Goal: Information Seeking & Learning: Learn about a topic

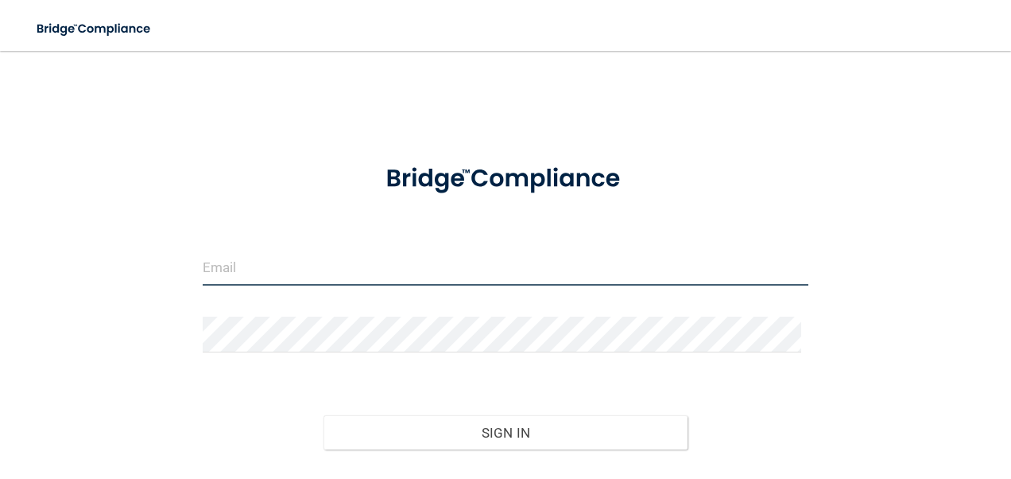
click at [267, 262] on input "email" at bounding box center [506, 268] width 607 height 36
type input "[PERSON_NAME][EMAIL_ADDRESS][PERSON_NAME][DOMAIN_NAME]"
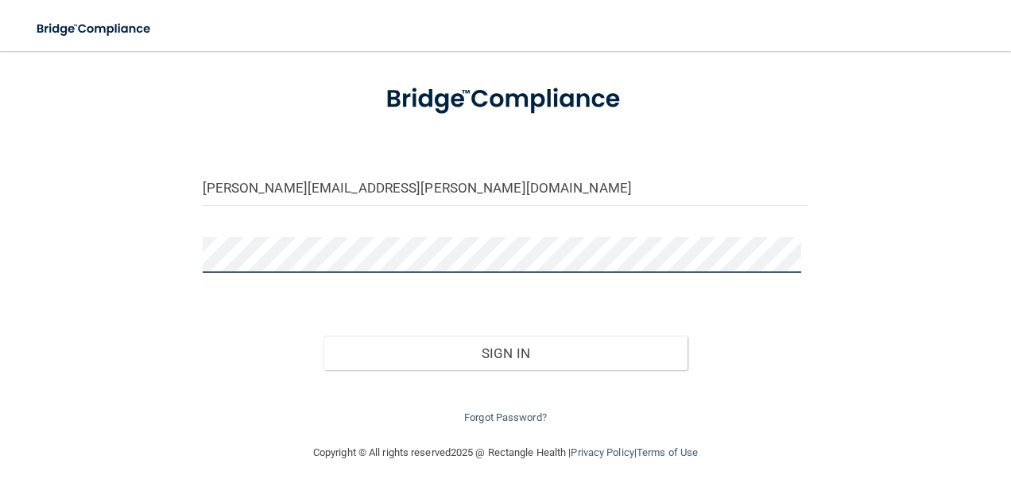
scroll to position [91, 0]
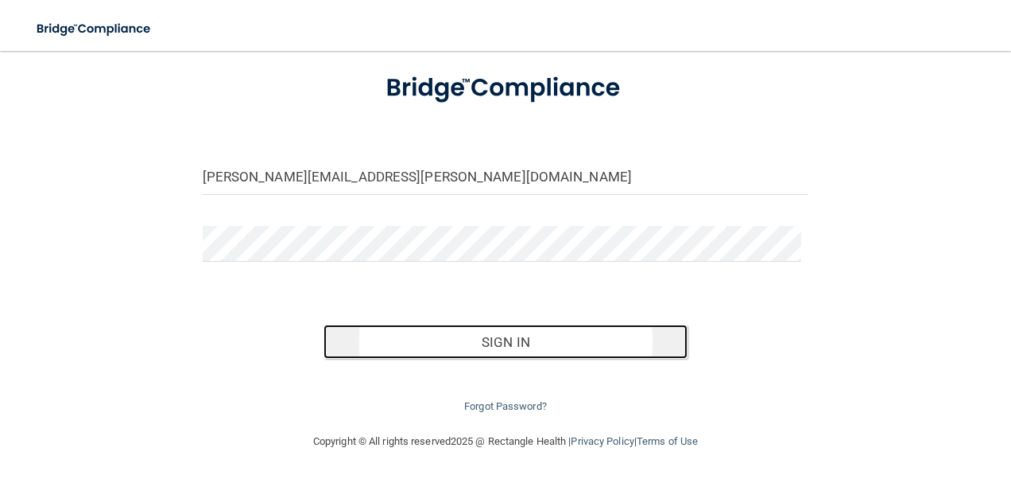
click at [525, 339] on button "Sign In" at bounding box center [506, 341] width 364 height 35
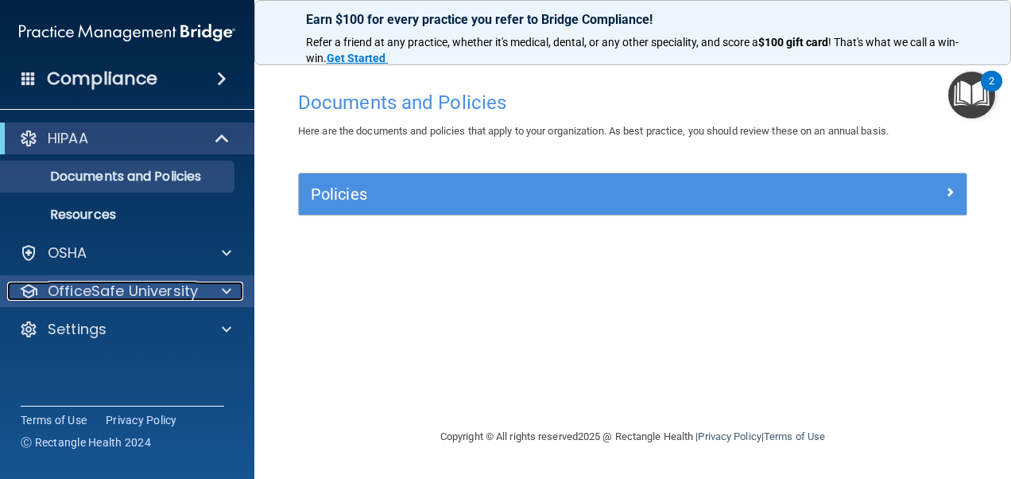
click at [149, 294] on p "OfficeSafe University" at bounding box center [123, 290] width 150 height 19
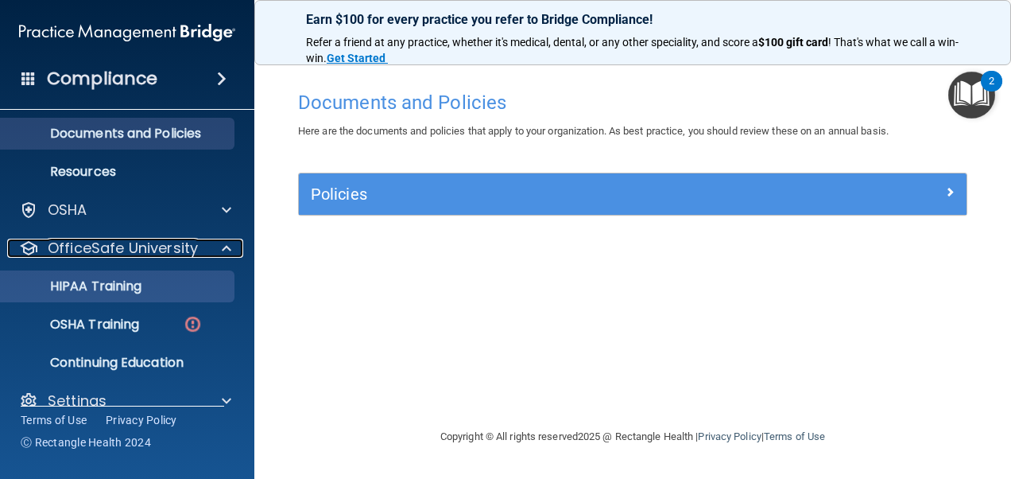
scroll to position [67, 0]
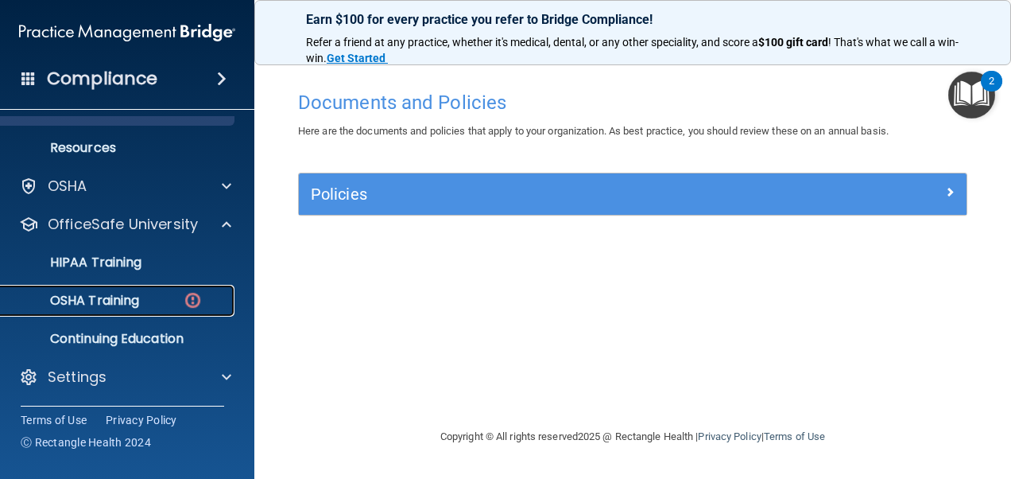
click at [145, 293] on div "OSHA Training" at bounding box center [118, 301] width 217 height 16
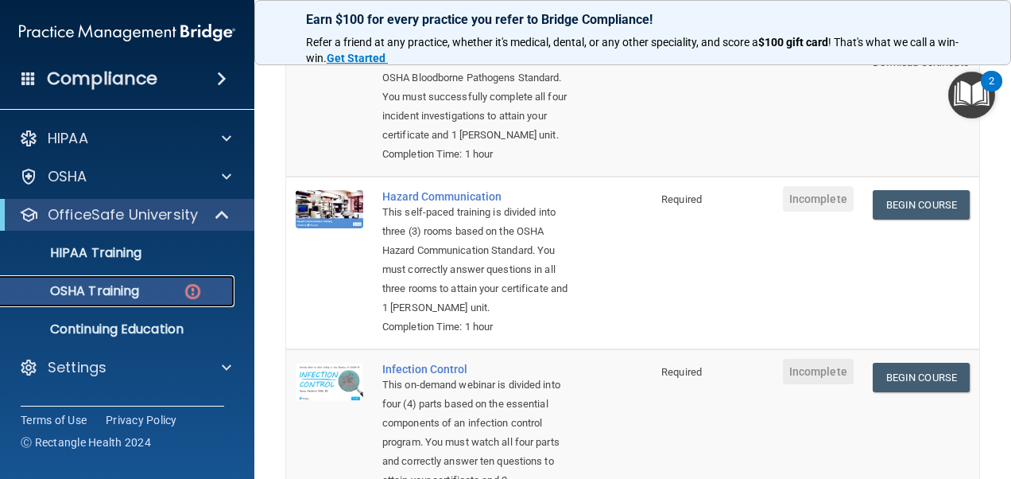
scroll to position [238, 0]
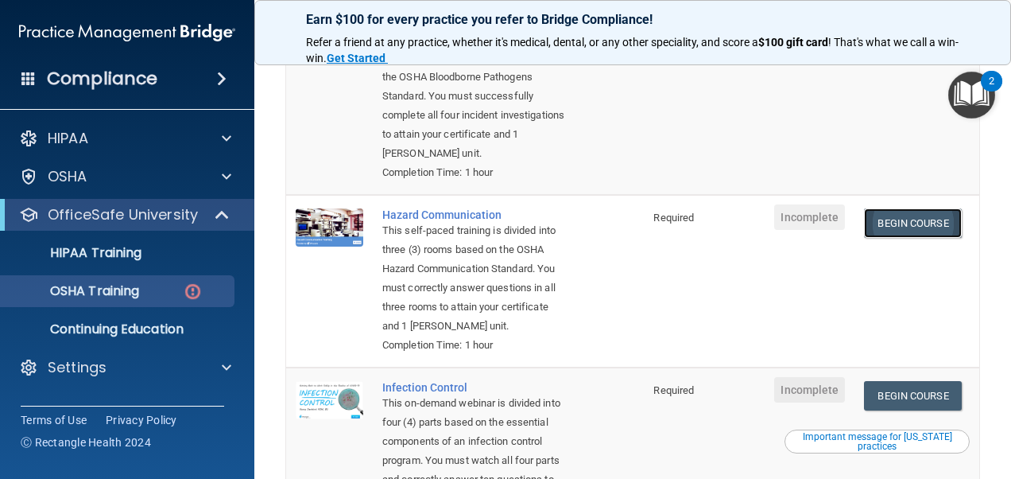
click at [884, 220] on link "Begin Course" at bounding box center [912, 222] width 97 height 29
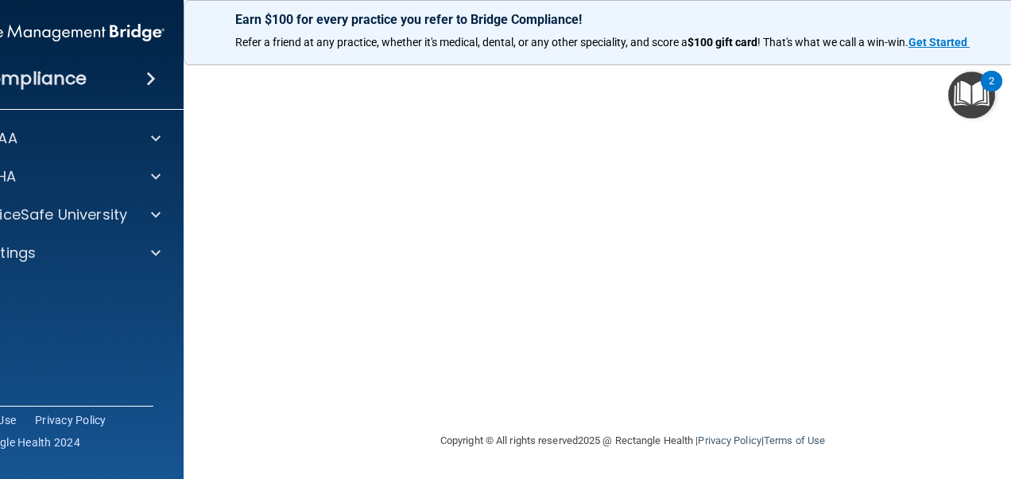
scroll to position [158, 0]
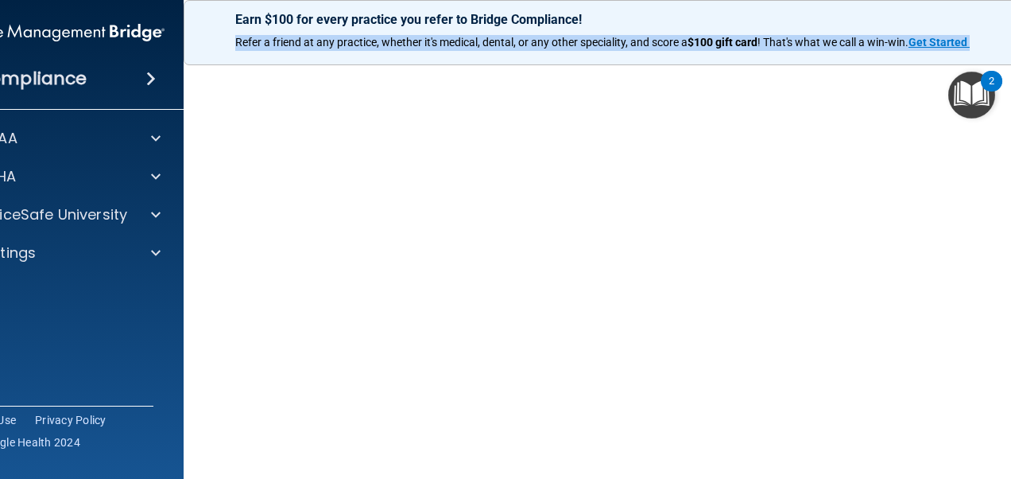
drag, startPoint x: 1014, startPoint y: 38, endPoint x: 1013, endPoint y: 11, distance: 27.0
click at [1010, 11] on html "Compliance HIPAA Documents and Policies Report an Incident Business Associates …" at bounding box center [505, 239] width 1011 height 479
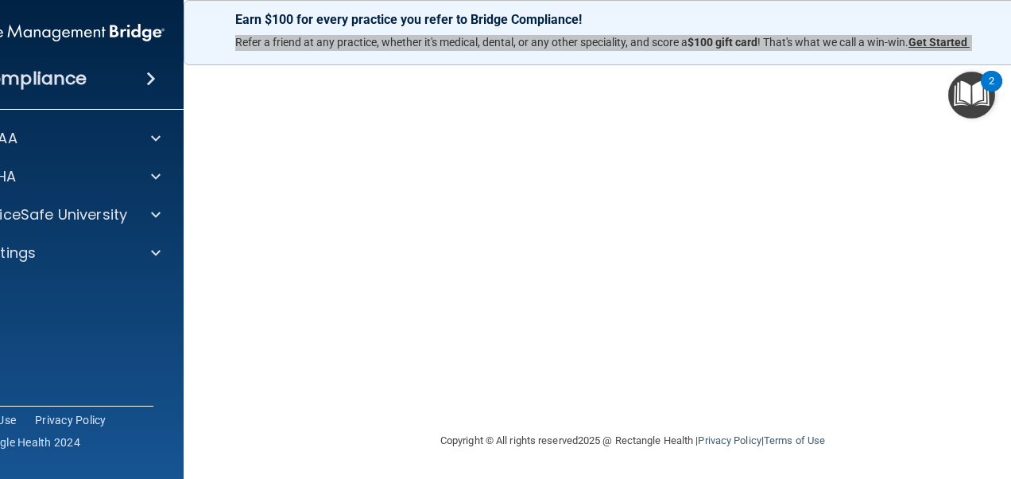
scroll to position [100, 0]
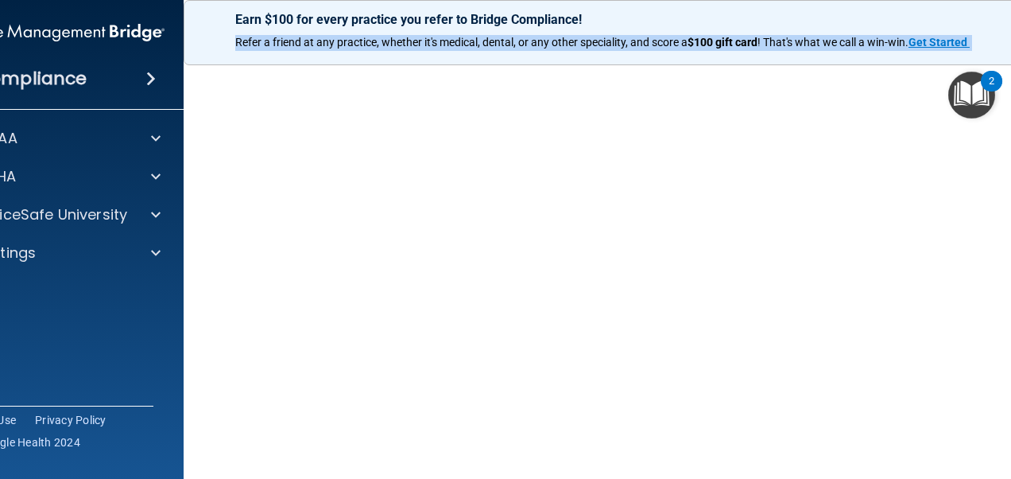
click at [982, 91] on img "Open Resource Center, 2 new notifications" at bounding box center [971, 95] width 47 height 47
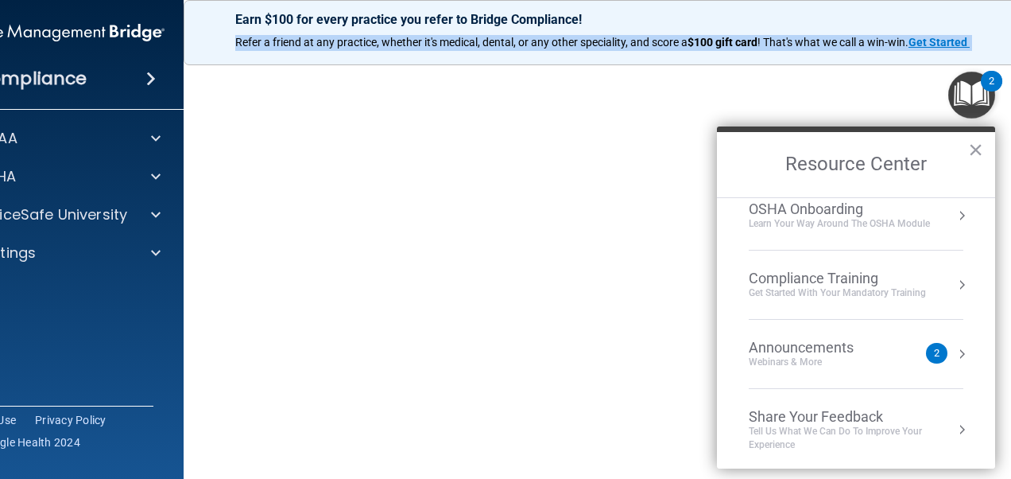
scroll to position [72, 0]
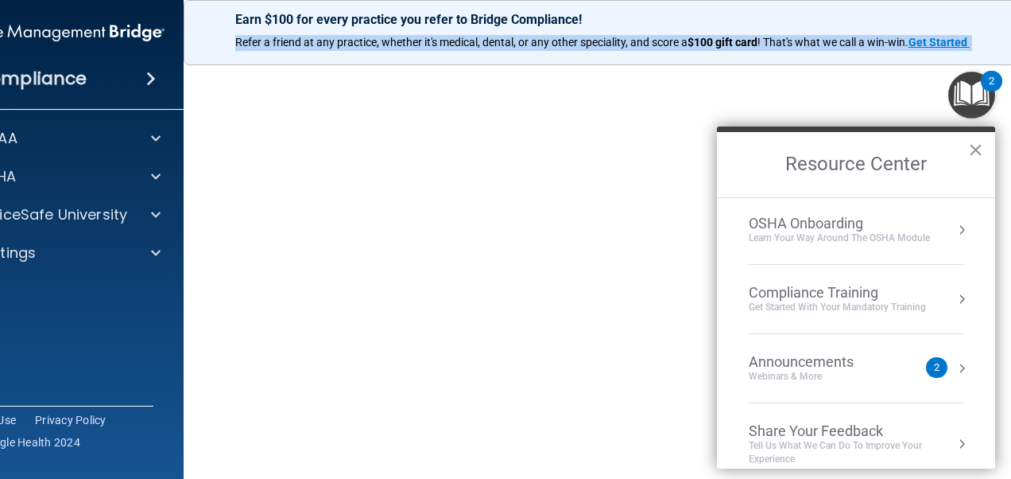
click at [977, 145] on button "×" at bounding box center [975, 149] width 15 height 25
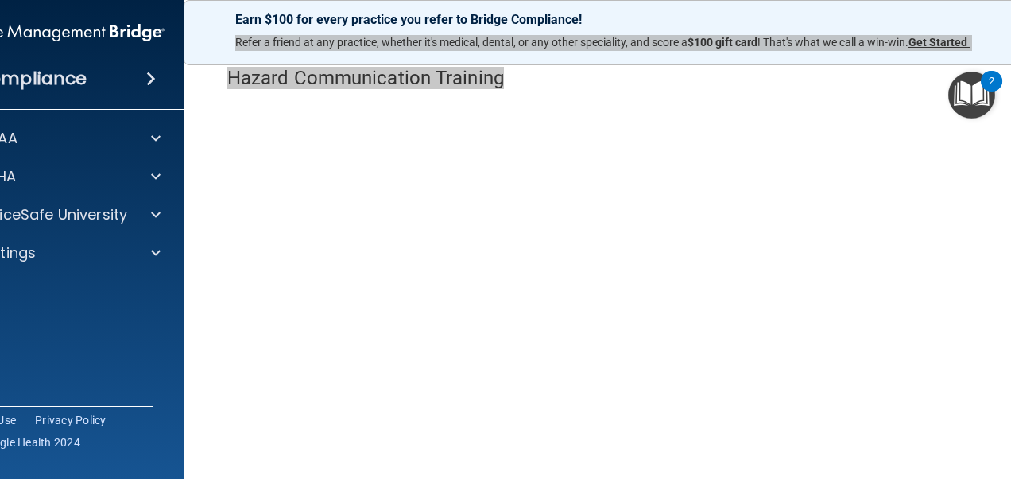
scroll to position [0, 0]
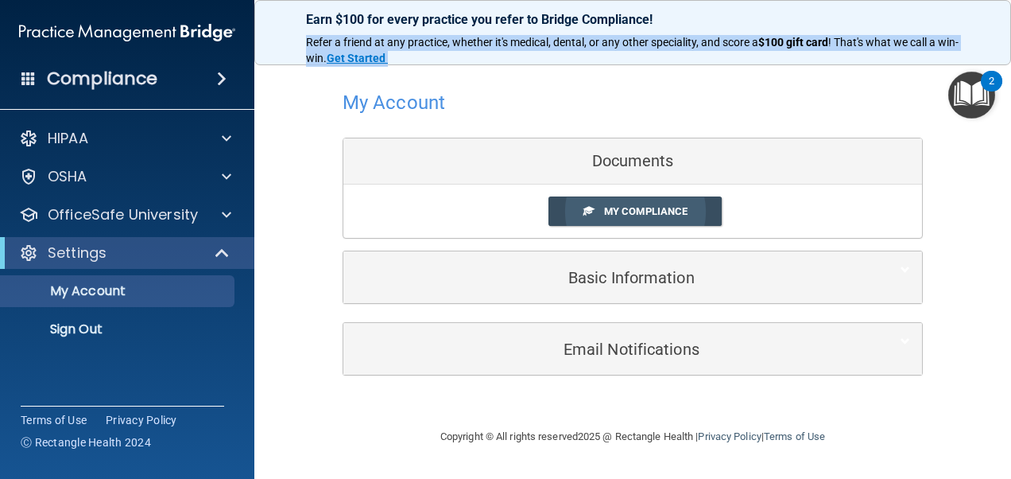
click at [612, 211] on span "My Compliance" at bounding box center [645, 211] width 83 height 12
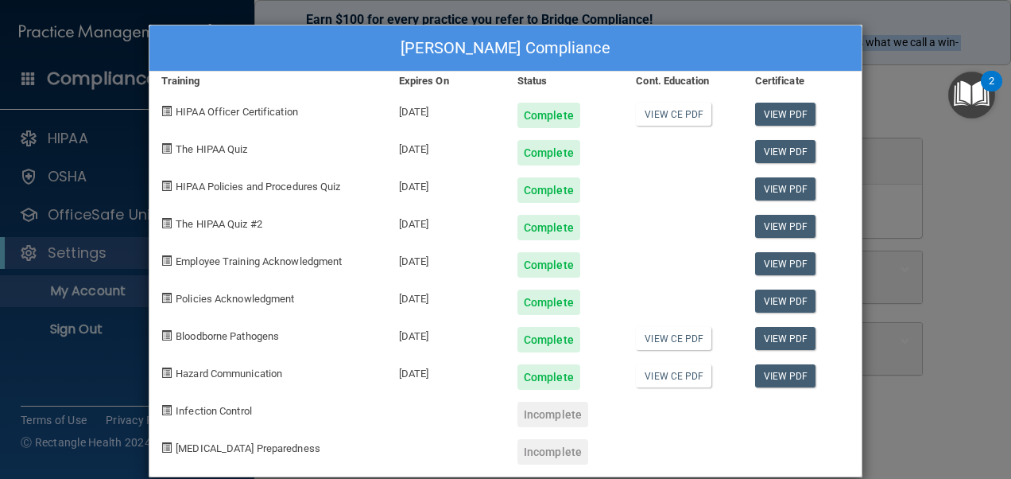
scroll to position [21, 0]
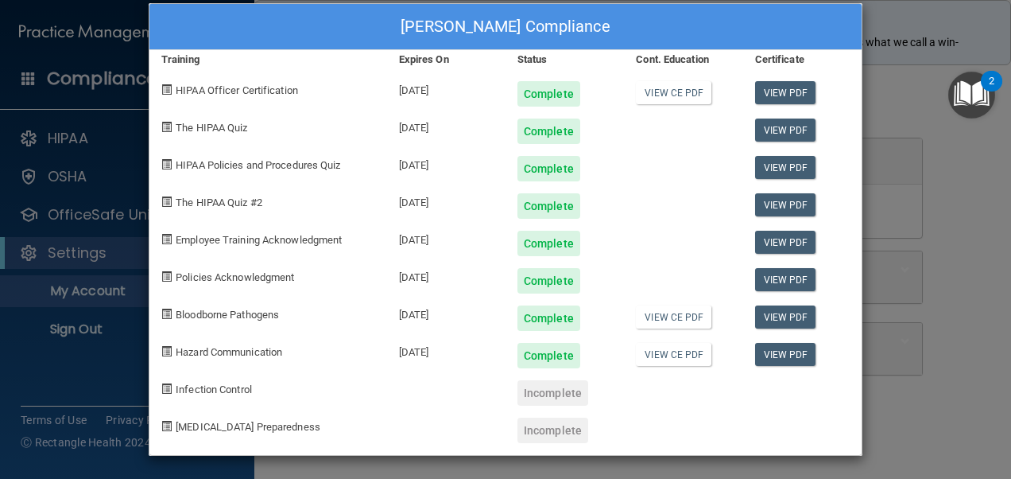
click at [544, 397] on div "Incomplete" at bounding box center [553, 392] width 71 height 25
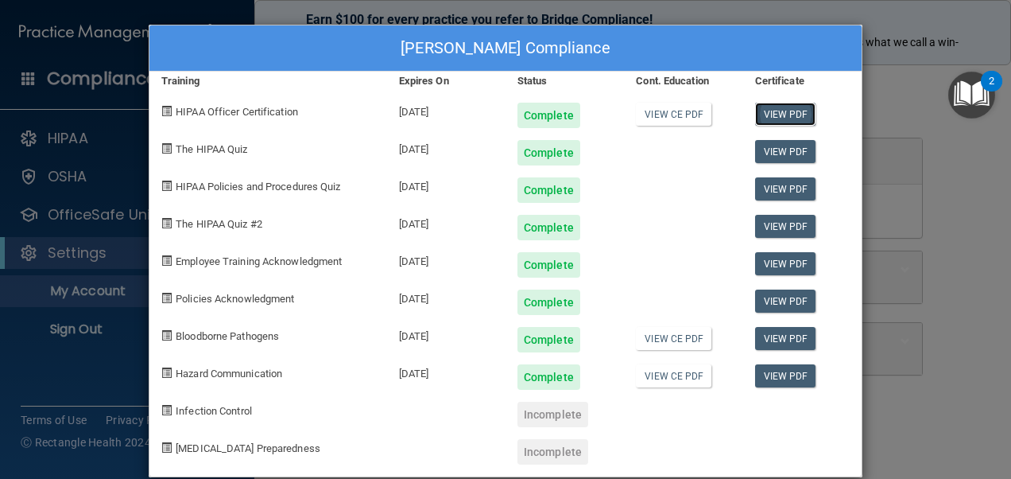
click at [774, 107] on link "View PDF" at bounding box center [785, 114] width 61 height 23
click at [785, 149] on link "View PDF" at bounding box center [785, 151] width 61 height 23
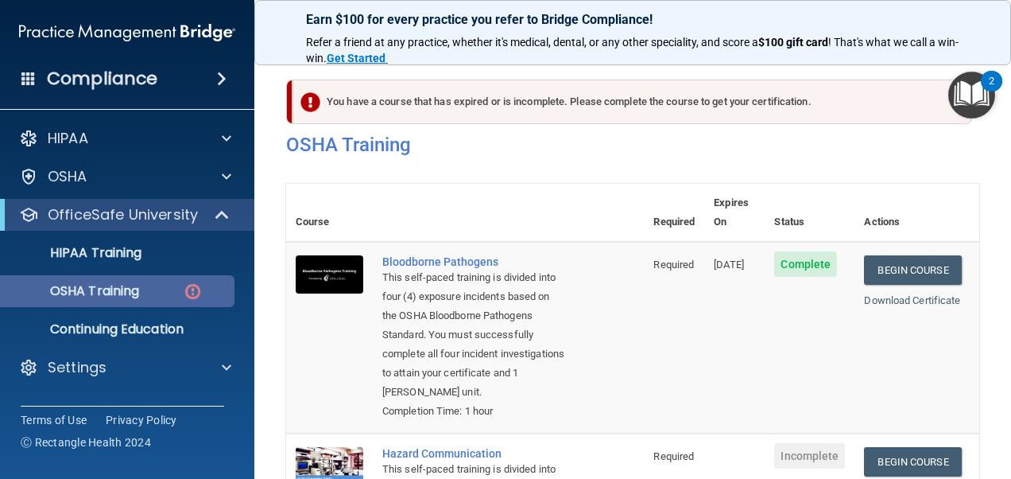
scroll to position [238, 0]
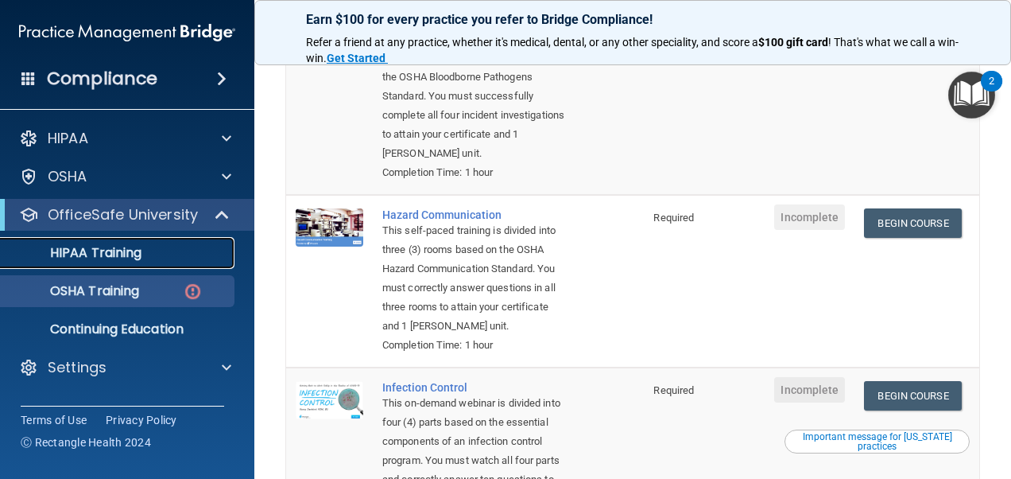
click at [154, 253] on div "HIPAA Training" at bounding box center [118, 253] width 217 height 16
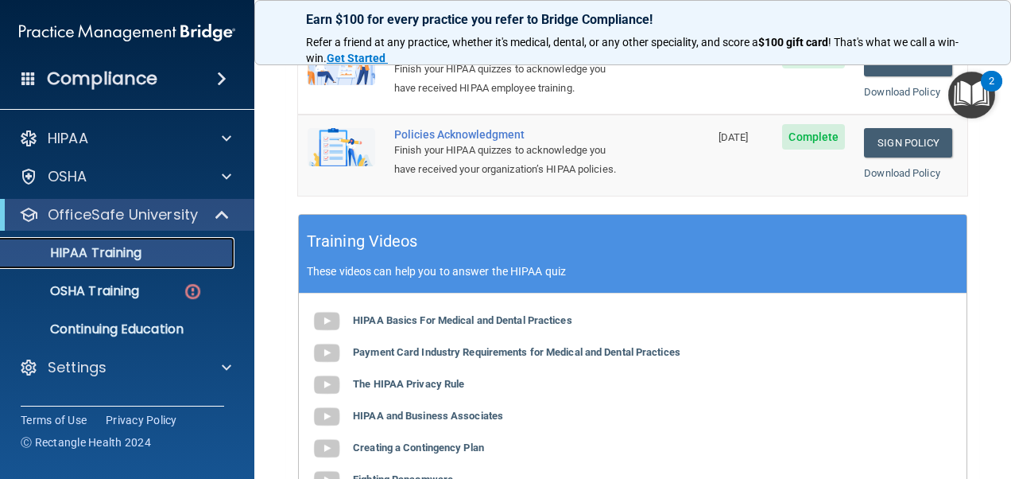
scroll to position [556, 0]
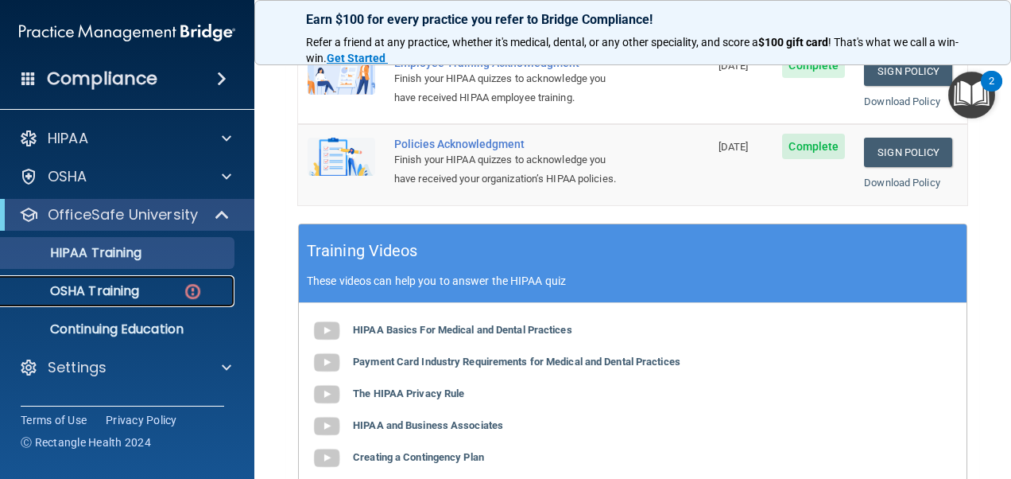
click at [103, 283] on p "OSHA Training" at bounding box center [74, 291] width 129 height 16
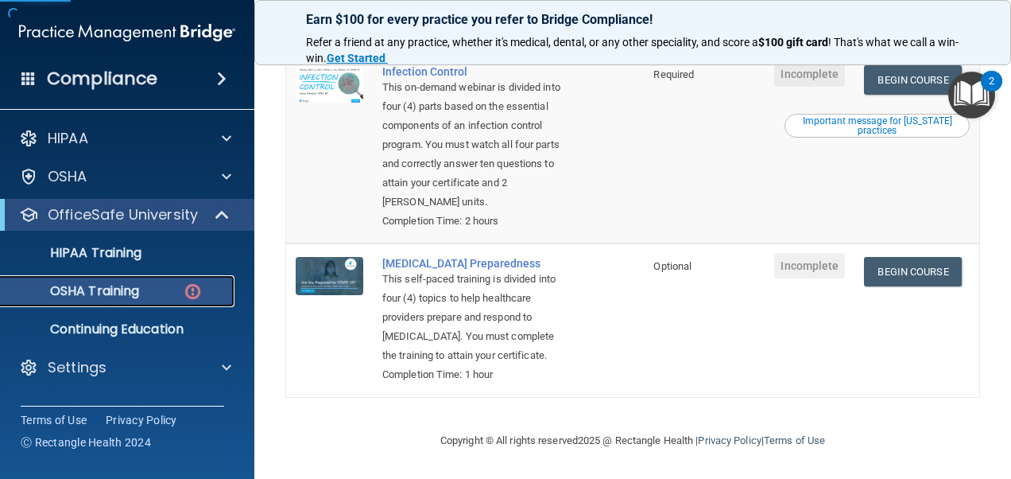
scroll to position [612, 0]
click at [879, 257] on link "Begin Course" at bounding box center [912, 271] width 97 height 29
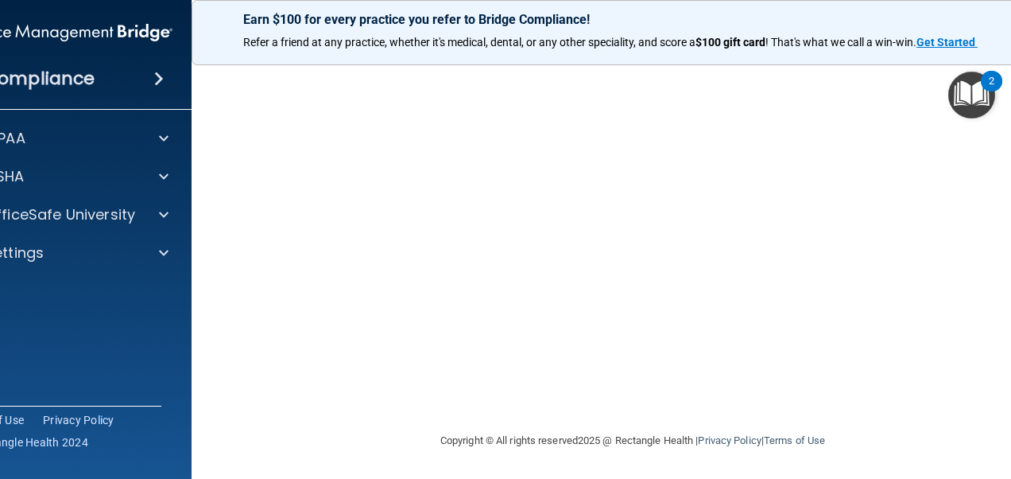
scroll to position [81, 0]
click at [928, 38] on strong "Get Started" at bounding box center [946, 42] width 59 height 13
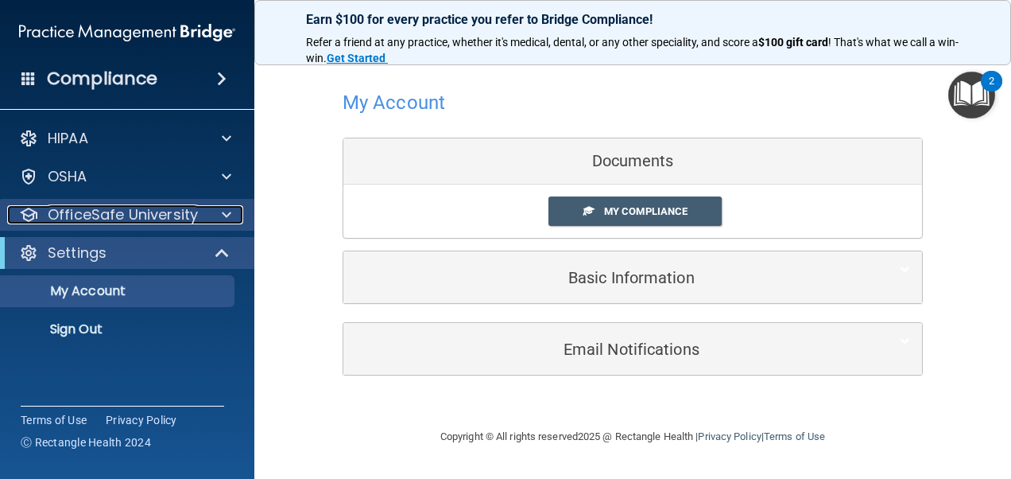
click at [231, 211] on span at bounding box center [227, 214] width 10 height 19
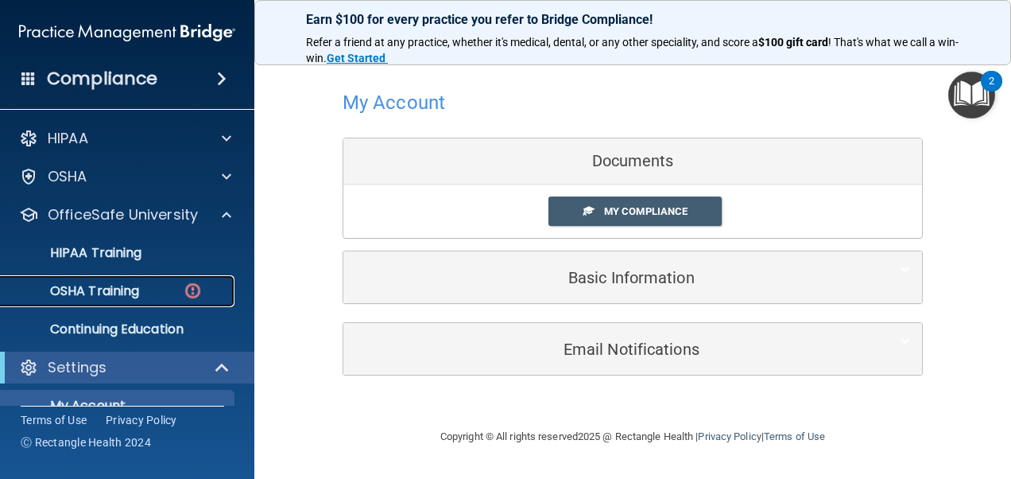
click at [151, 285] on div "OSHA Training" at bounding box center [118, 291] width 217 height 16
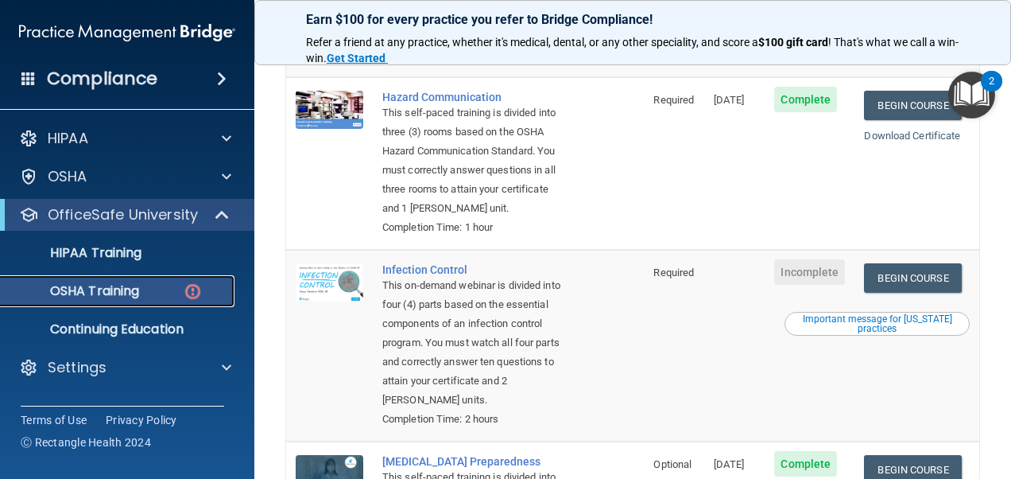
scroll to position [397, 0]
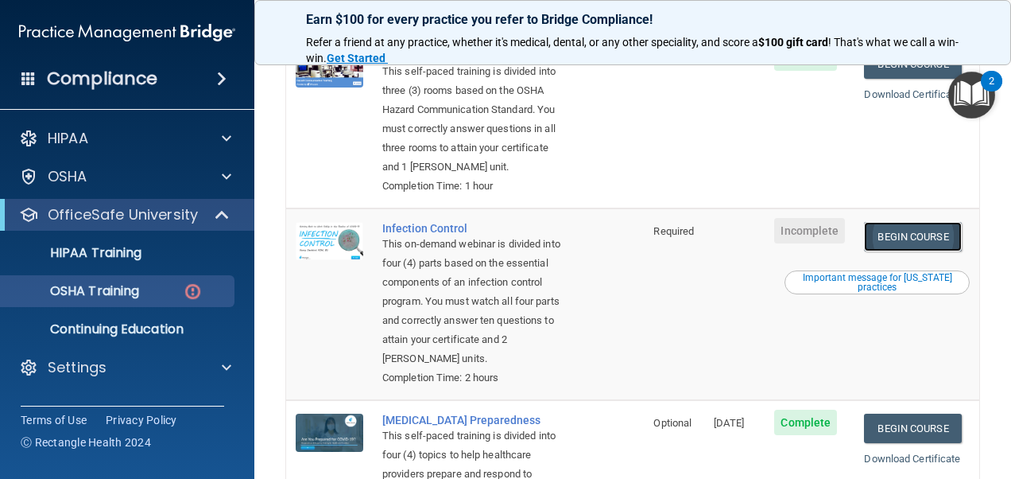
click at [886, 251] on link "Begin Course" at bounding box center [912, 236] width 97 height 29
click at [103, 286] on p "OSHA Training" at bounding box center [74, 291] width 129 height 16
click at [119, 254] on p "HIPAA Training" at bounding box center [75, 253] width 131 height 16
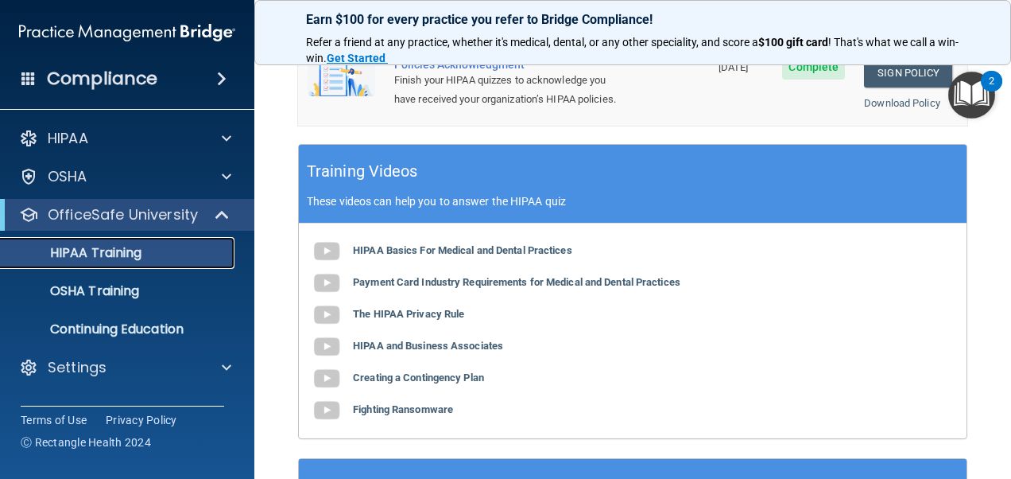
scroll to position [159, 0]
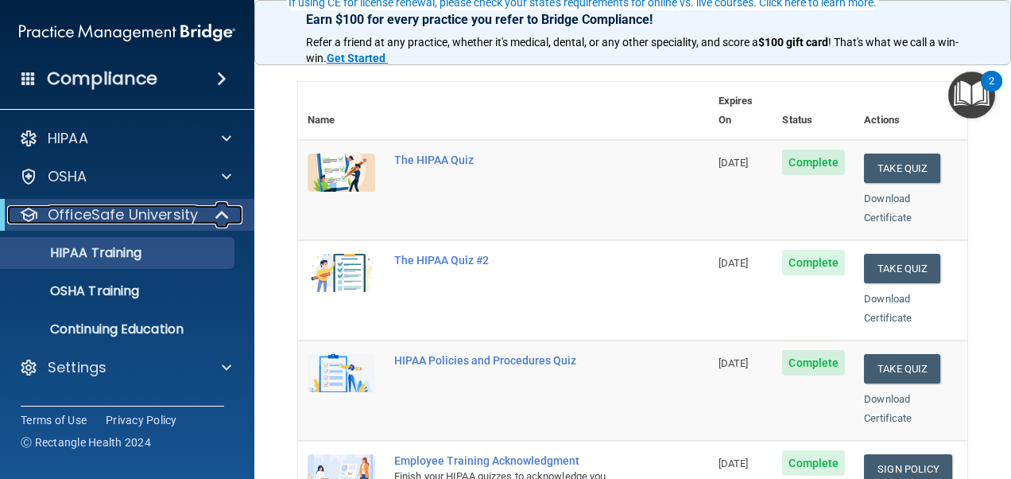
click at [225, 214] on span at bounding box center [224, 214] width 14 height 19
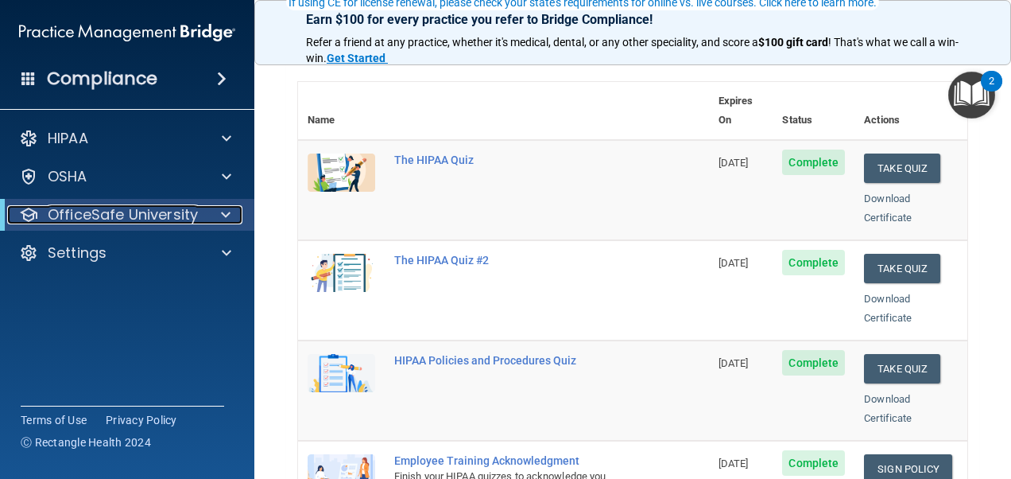
click at [199, 218] on div "OfficeSafe University" at bounding box center [105, 214] width 196 height 19
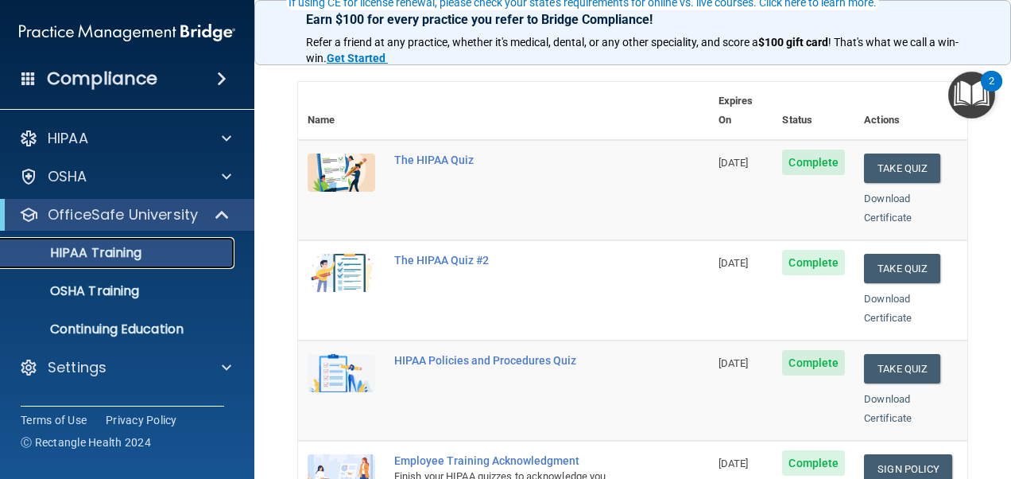
click at [173, 250] on div "HIPAA Training" at bounding box center [118, 253] width 217 height 16
click at [133, 287] on p "OSHA Training" at bounding box center [74, 291] width 129 height 16
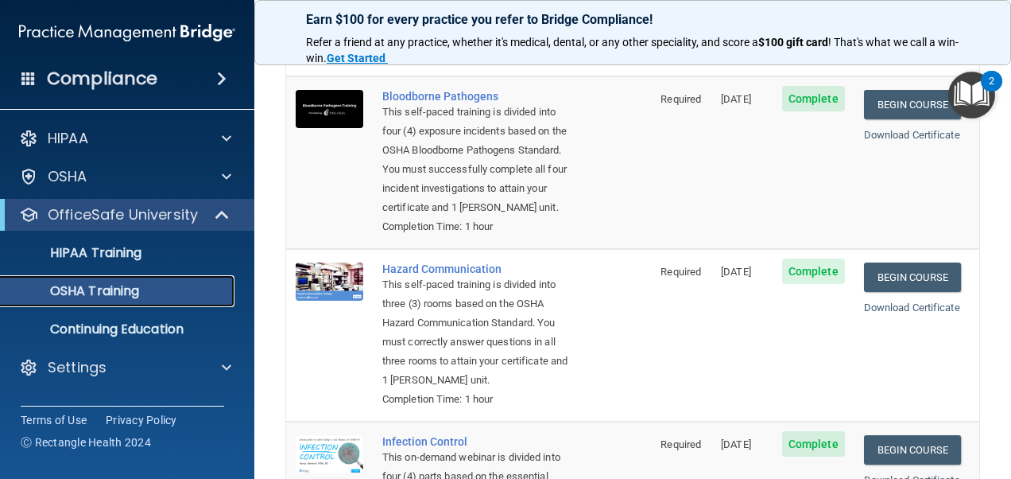
scroll to position [159, 0]
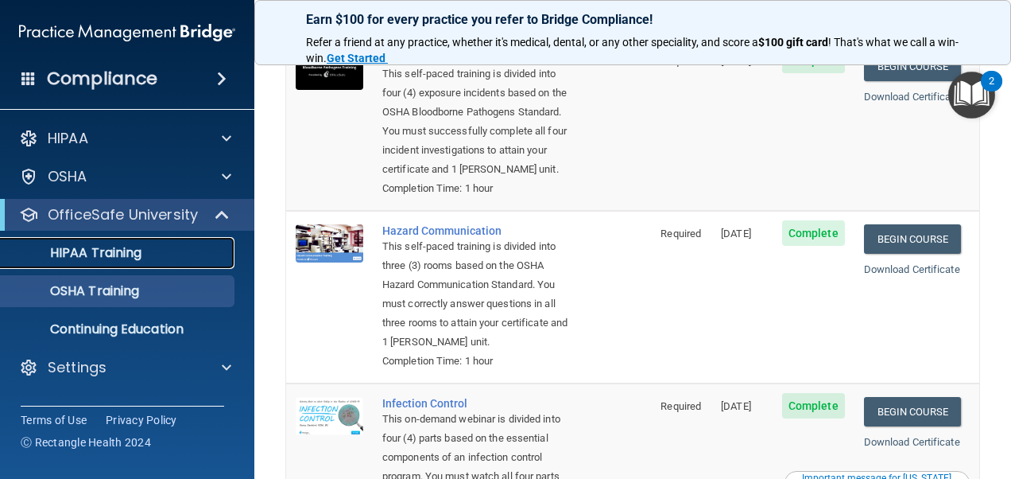
click at [134, 251] on p "HIPAA Training" at bounding box center [75, 253] width 131 height 16
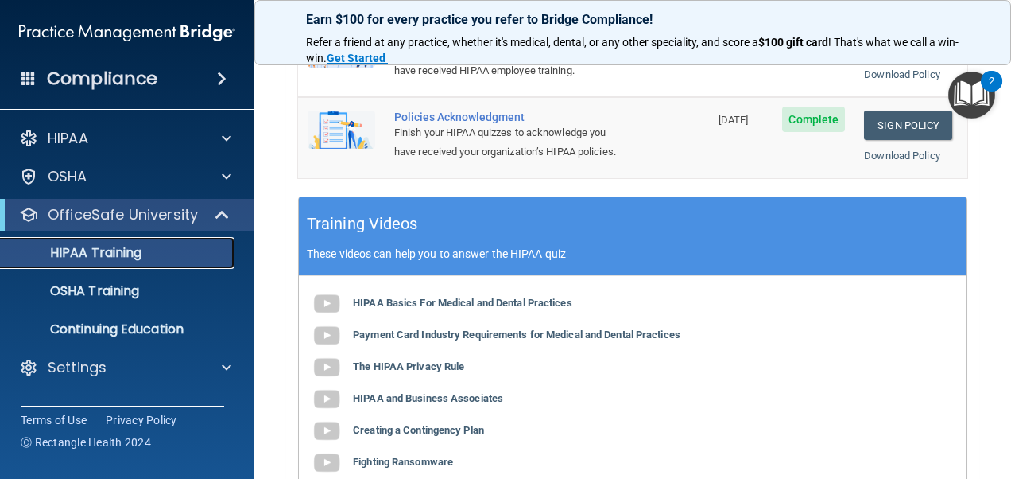
scroll to position [318, 0]
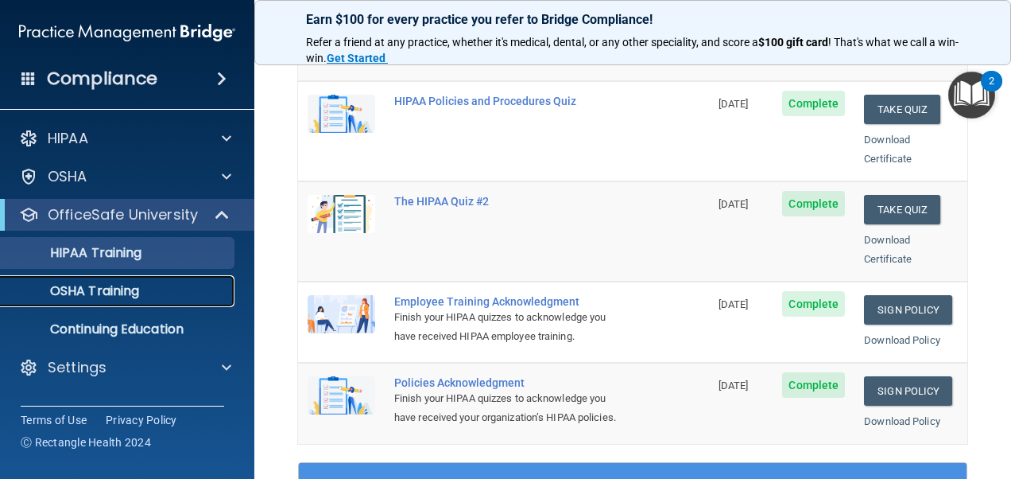
click at [135, 285] on p "OSHA Training" at bounding box center [74, 291] width 129 height 16
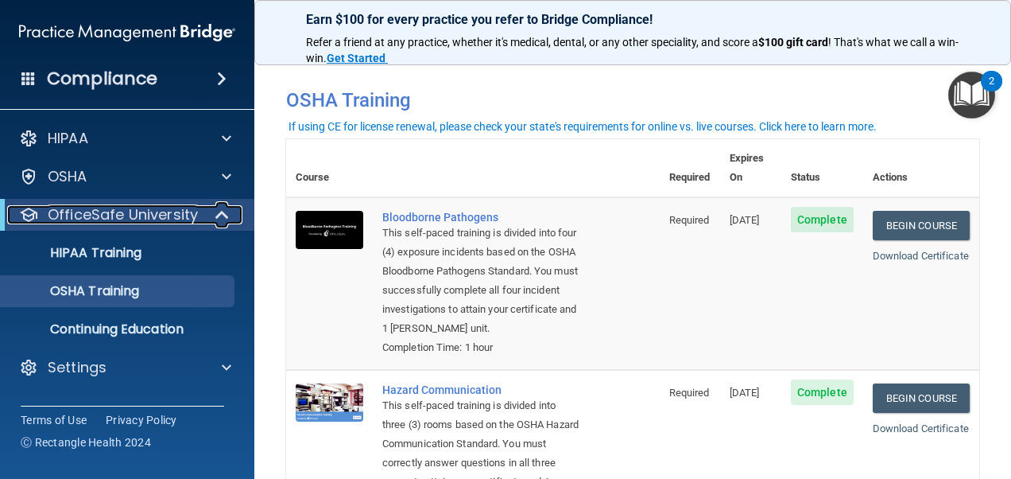
click at [214, 217] on div at bounding box center [223, 214] width 39 height 19
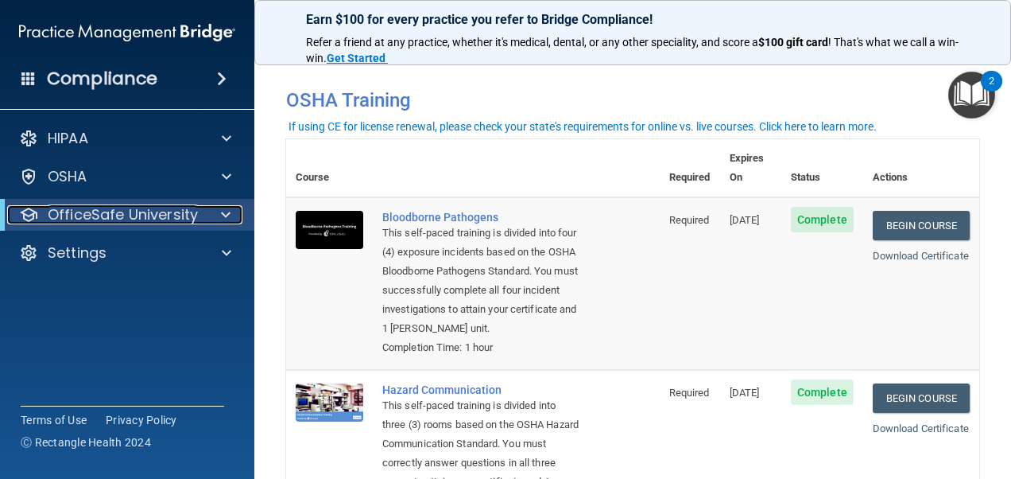
click at [180, 214] on p "OfficeSafe University" at bounding box center [123, 214] width 150 height 19
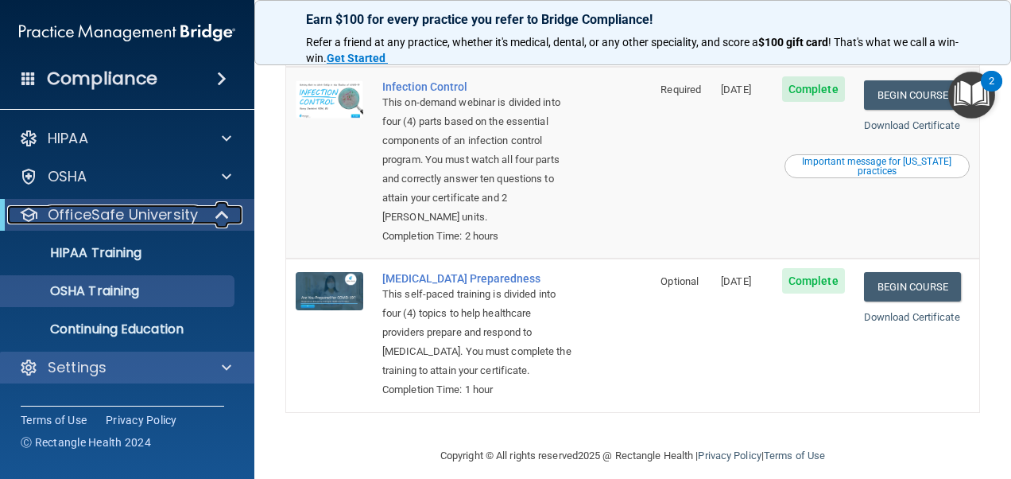
scroll to position [451, 0]
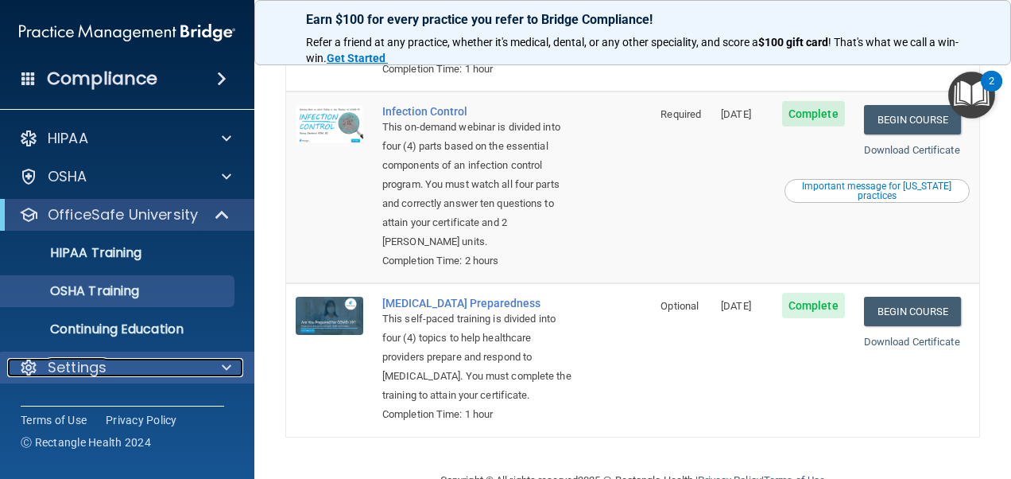
click at [62, 367] on p "Settings" at bounding box center [77, 367] width 59 height 19
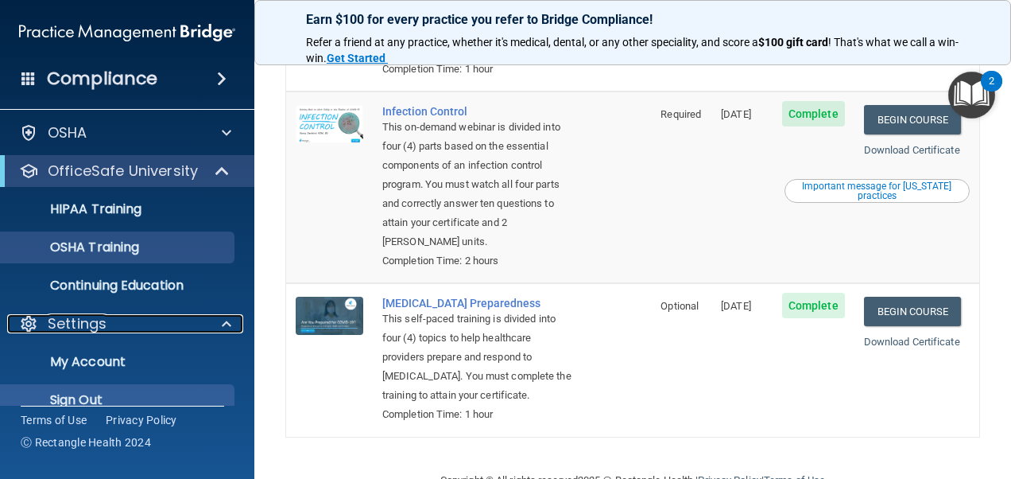
scroll to position [67, 0]
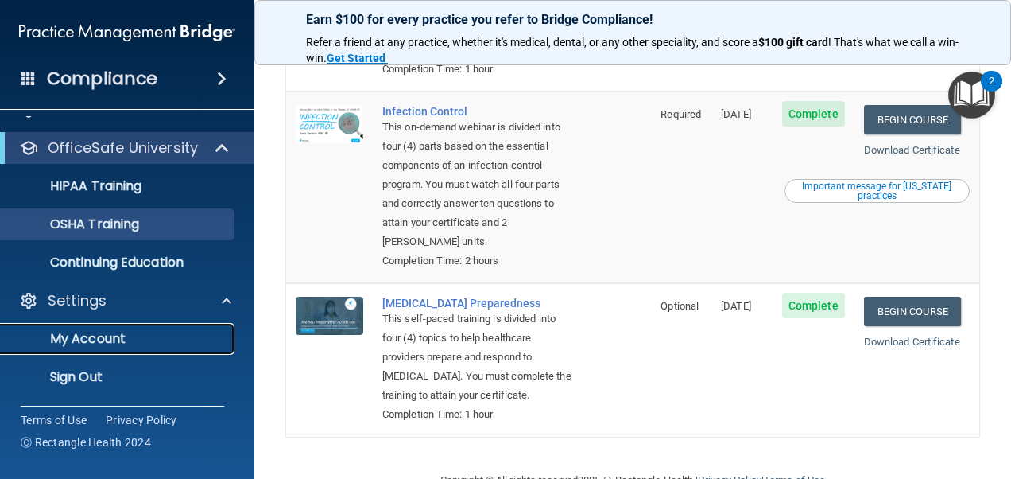
click at [121, 335] on p "My Account" at bounding box center [118, 339] width 217 height 16
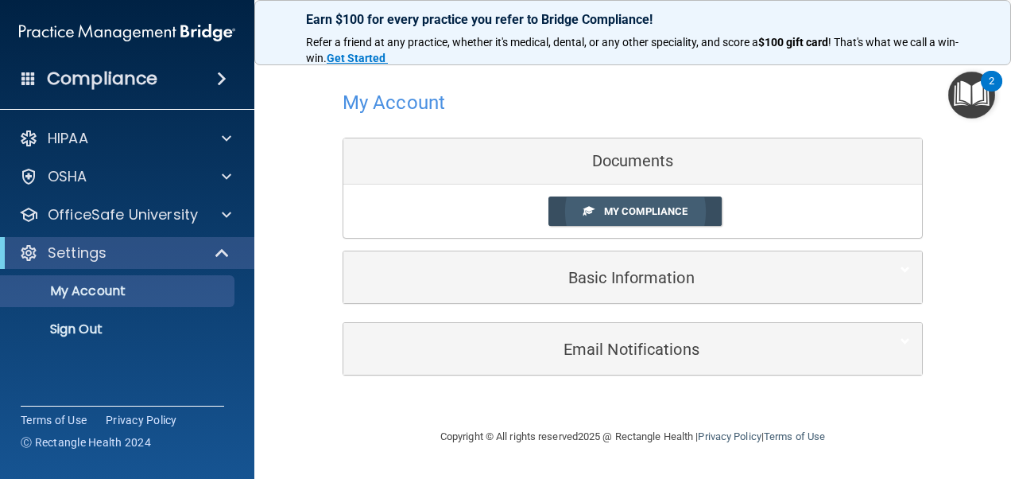
click at [644, 208] on span "My Compliance" at bounding box center [645, 211] width 83 height 12
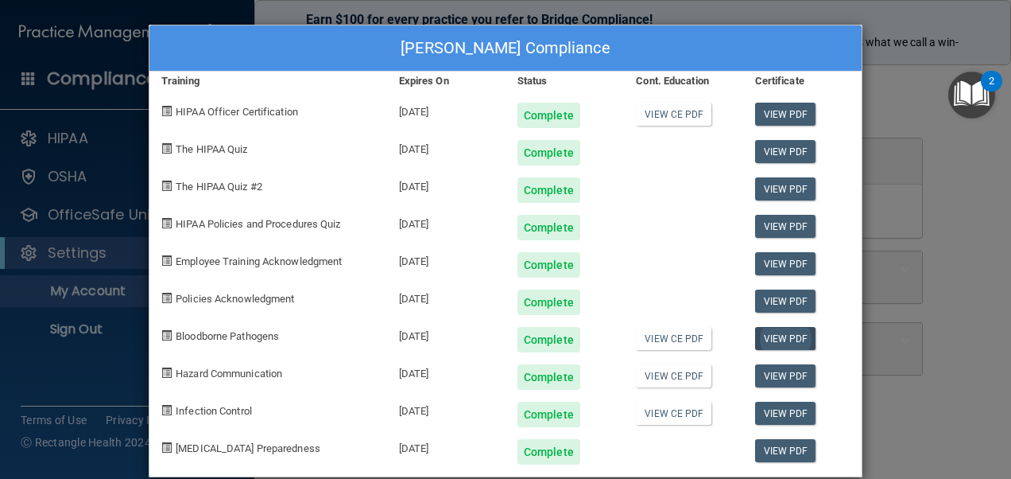
scroll to position [21, 0]
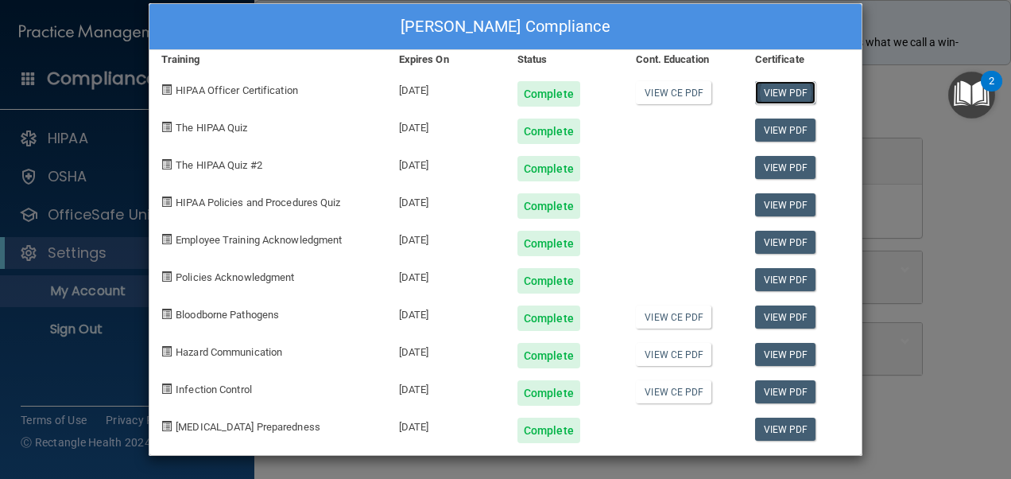
click at [781, 86] on link "View PDF" at bounding box center [785, 92] width 61 height 23
click at [774, 124] on link "View PDF" at bounding box center [785, 129] width 61 height 23
click at [770, 161] on link "View PDF" at bounding box center [785, 167] width 61 height 23
click at [774, 200] on link "View PDF" at bounding box center [785, 204] width 61 height 23
click at [766, 239] on link "View PDF" at bounding box center [785, 242] width 61 height 23
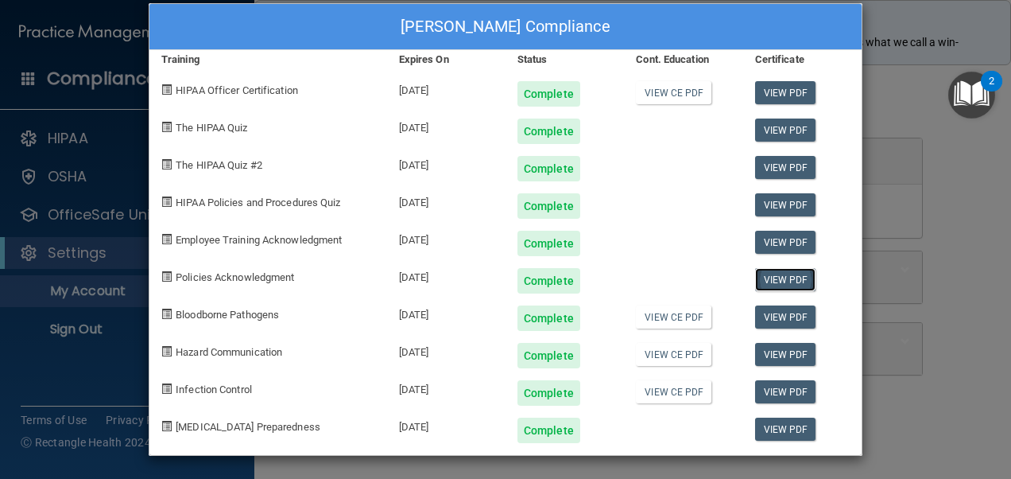
click at [778, 269] on link "View PDF" at bounding box center [785, 279] width 61 height 23
click at [776, 312] on link "View PDF" at bounding box center [785, 316] width 61 height 23
click at [771, 348] on link "View PDF" at bounding box center [785, 354] width 61 height 23
click at [770, 384] on link "View PDF" at bounding box center [785, 391] width 61 height 23
click at [768, 425] on link "View PDF" at bounding box center [785, 428] width 61 height 23
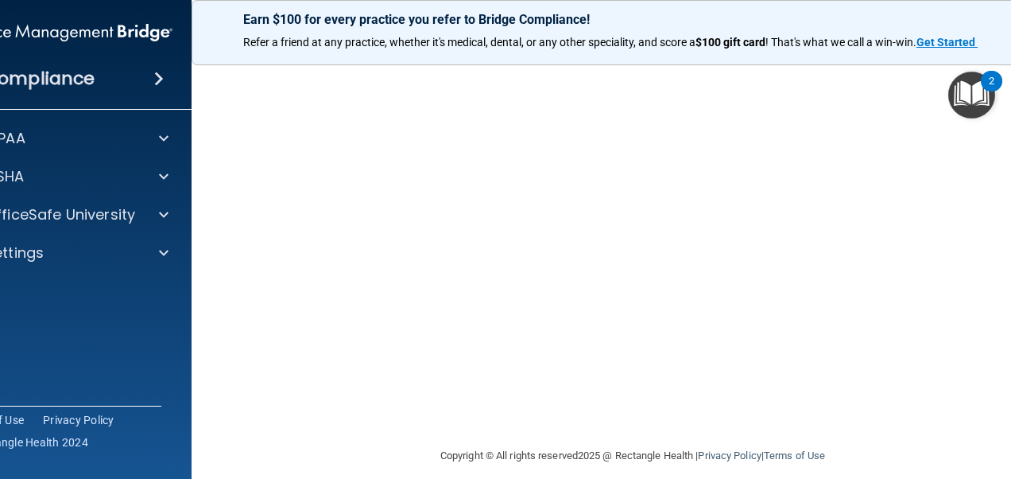
scroll to position [202, 0]
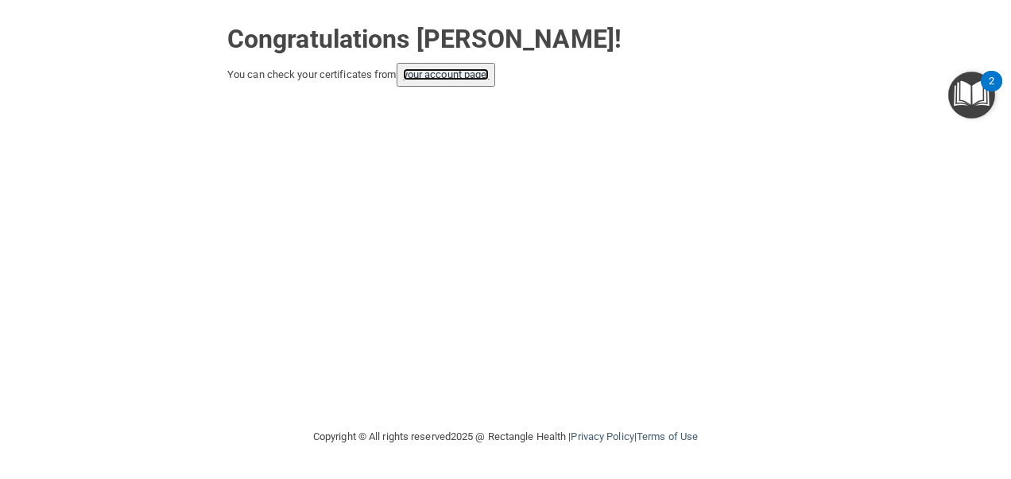
click at [420, 78] on link "your account page!" at bounding box center [446, 74] width 87 height 12
click at [434, 76] on link "your account page!" at bounding box center [446, 74] width 87 height 12
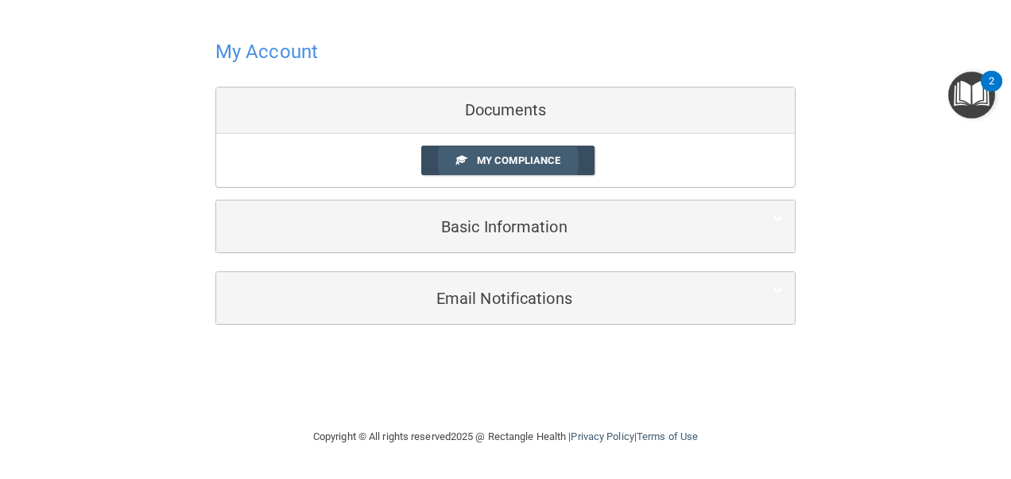
drag, startPoint x: 504, startPoint y: 157, endPoint x: 495, endPoint y: 154, distance: 9.1
click at [497, 156] on span "My Compliance" at bounding box center [518, 160] width 83 height 12
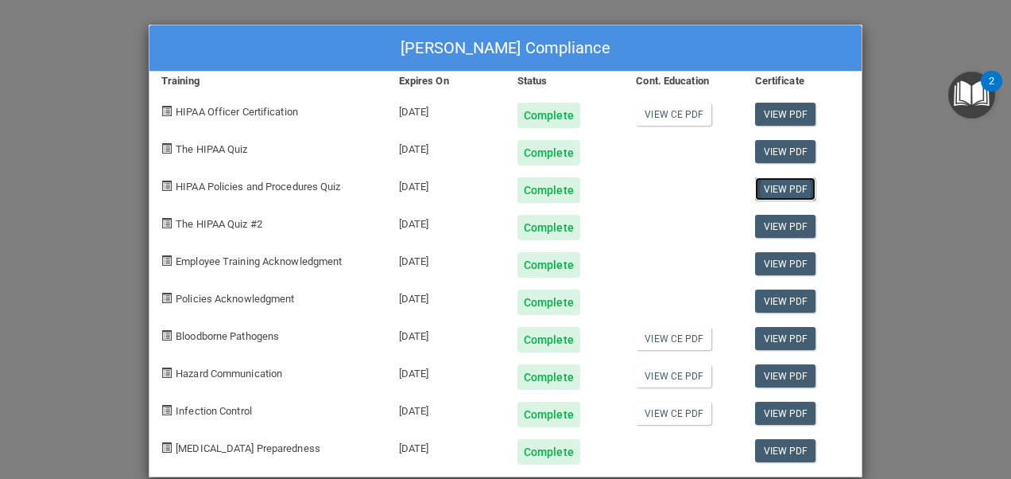
click at [774, 185] on link "View PDF" at bounding box center [785, 188] width 61 height 23
click at [763, 224] on link "View PDF" at bounding box center [785, 226] width 61 height 23
click at [760, 261] on link "View PDF" at bounding box center [785, 263] width 61 height 23
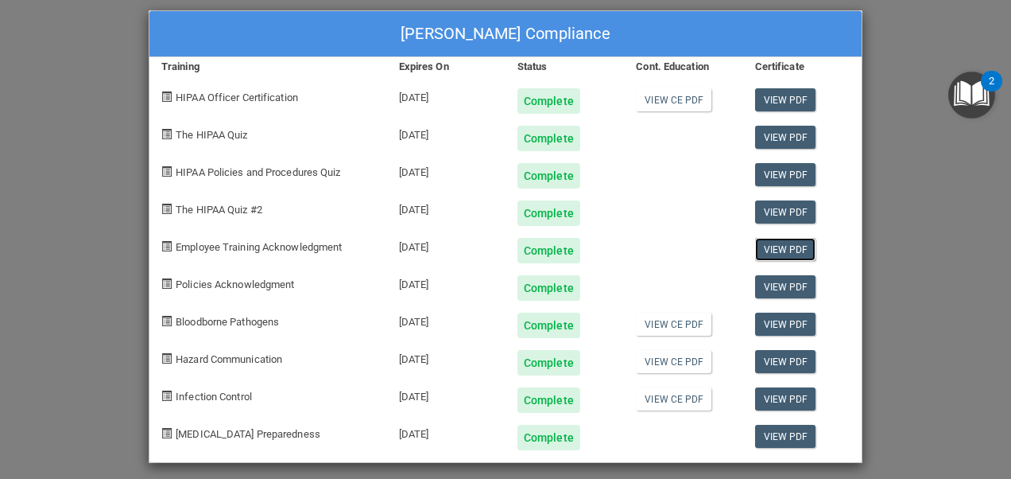
scroll to position [21, 0]
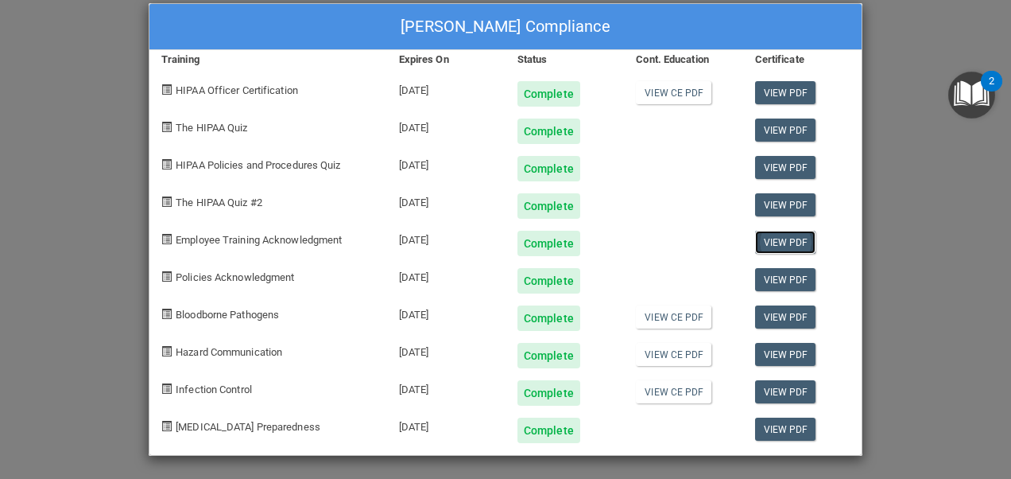
click at [774, 235] on link "View PDF" at bounding box center [785, 242] width 61 height 23
click at [768, 231] on link "View PDF" at bounding box center [785, 242] width 61 height 23
click at [773, 275] on link "View PDF" at bounding box center [785, 279] width 61 height 23
click at [770, 268] on link "View PDF" at bounding box center [785, 279] width 61 height 23
click at [767, 277] on link "View PDF" at bounding box center [785, 279] width 61 height 23
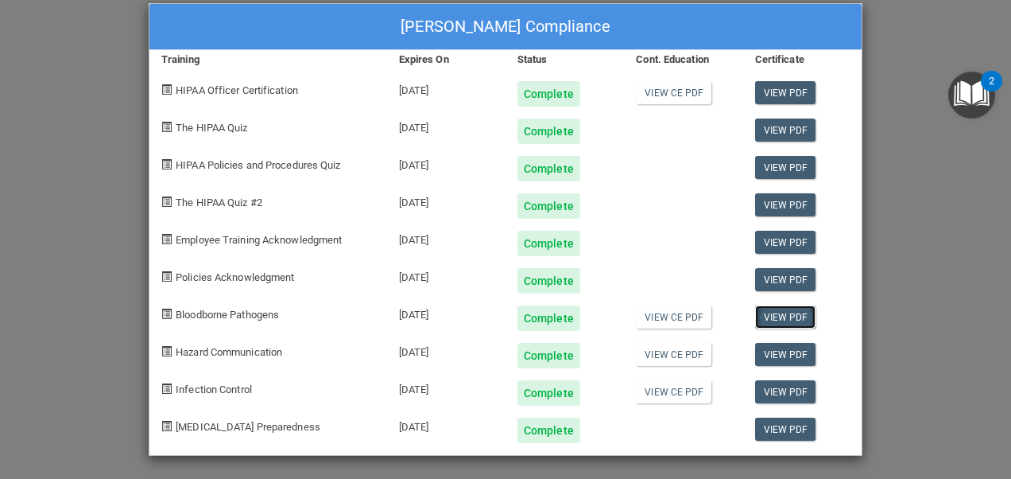
click at [774, 318] on link "View PDF" at bounding box center [785, 316] width 61 height 23
click at [782, 308] on link "View PDF" at bounding box center [785, 316] width 61 height 23
click at [771, 357] on link "View PDF" at bounding box center [785, 354] width 61 height 23
click at [766, 390] on link "View PDF" at bounding box center [785, 391] width 61 height 23
click at [772, 421] on link "View PDF" at bounding box center [785, 428] width 61 height 23
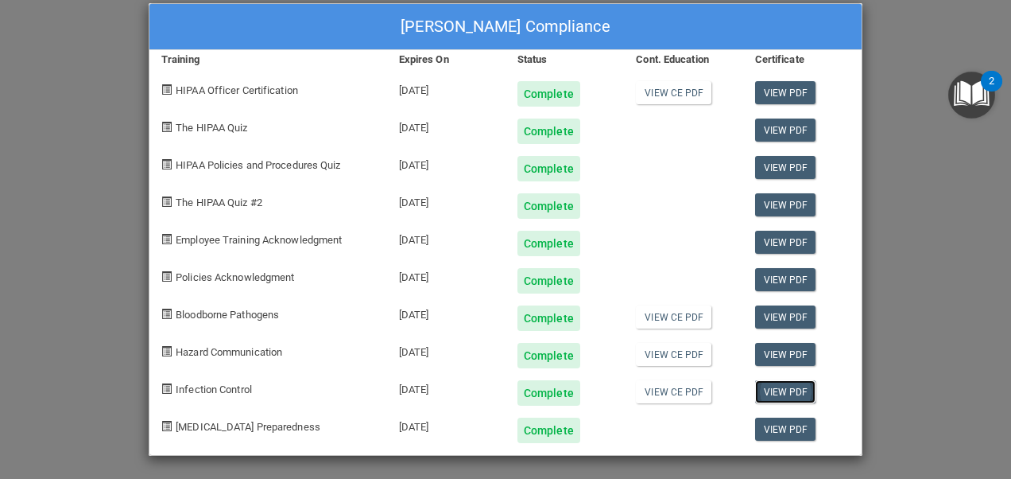
click at [770, 388] on link "View PDF" at bounding box center [785, 391] width 61 height 23
click at [774, 127] on link "View PDF" at bounding box center [785, 129] width 61 height 23
click at [771, 91] on link "View PDF" at bounding box center [785, 92] width 61 height 23
click at [781, 165] on link "View PDF" at bounding box center [785, 167] width 61 height 23
click at [765, 200] on link "View PDF" at bounding box center [785, 204] width 61 height 23
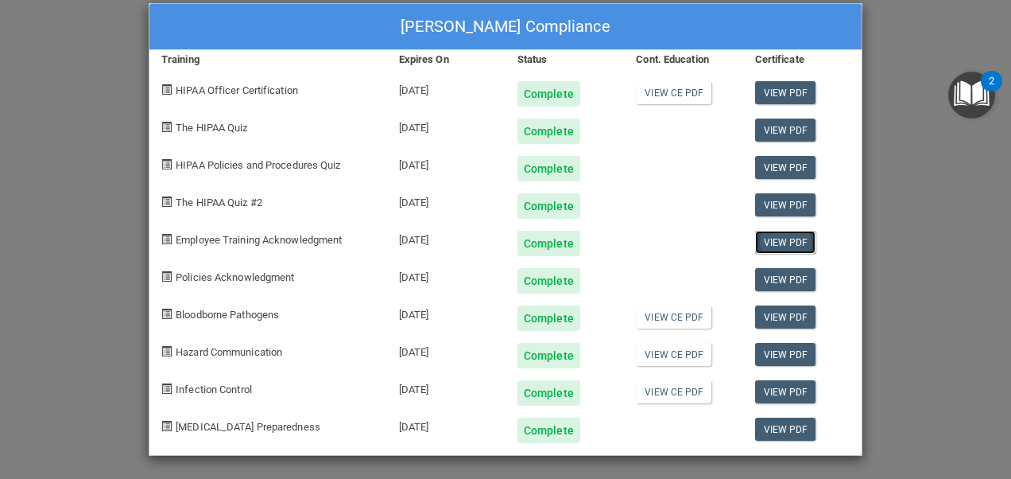
click at [768, 236] on link "View PDF" at bounding box center [785, 242] width 61 height 23
click at [777, 272] on link "View PDF" at bounding box center [785, 279] width 61 height 23
click at [766, 275] on link "View PDF" at bounding box center [785, 279] width 61 height 23
click at [768, 308] on link "View PDF" at bounding box center [785, 316] width 61 height 23
click at [773, 348] on link "View PDF" at bounding box center [785, 354] width 61 height 23
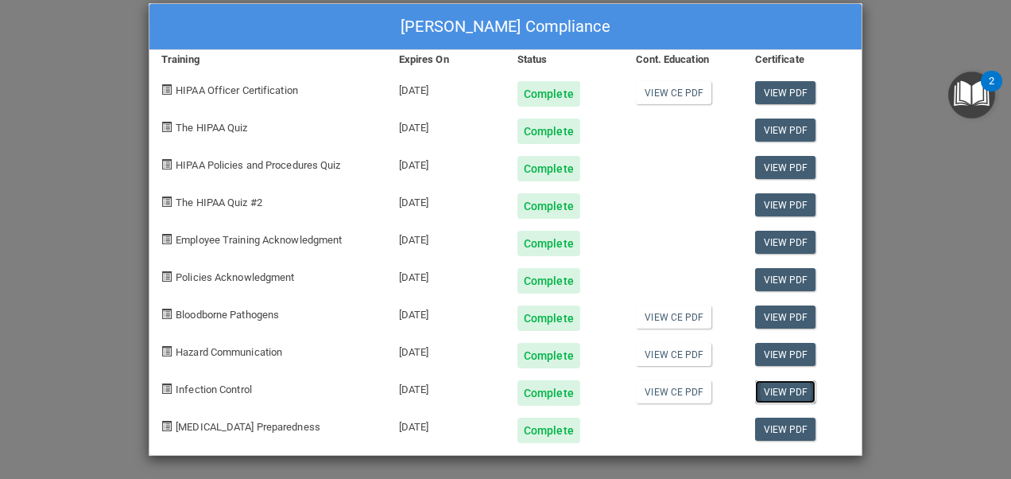
click at [774, 386] on link "View PDF" at bounding box center [785, 391] width 61 height 23
click at [774, 420] on link "View PDF" at bounding box center [785, 428] width 61 height 23
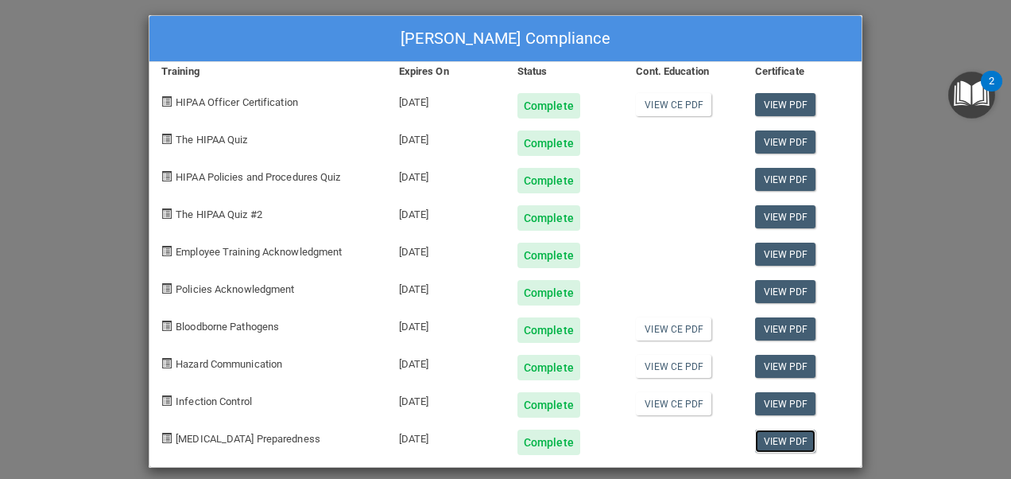
scroll to position [0, 0]
